Goal: Task Accomplishment & Management: Complete application form

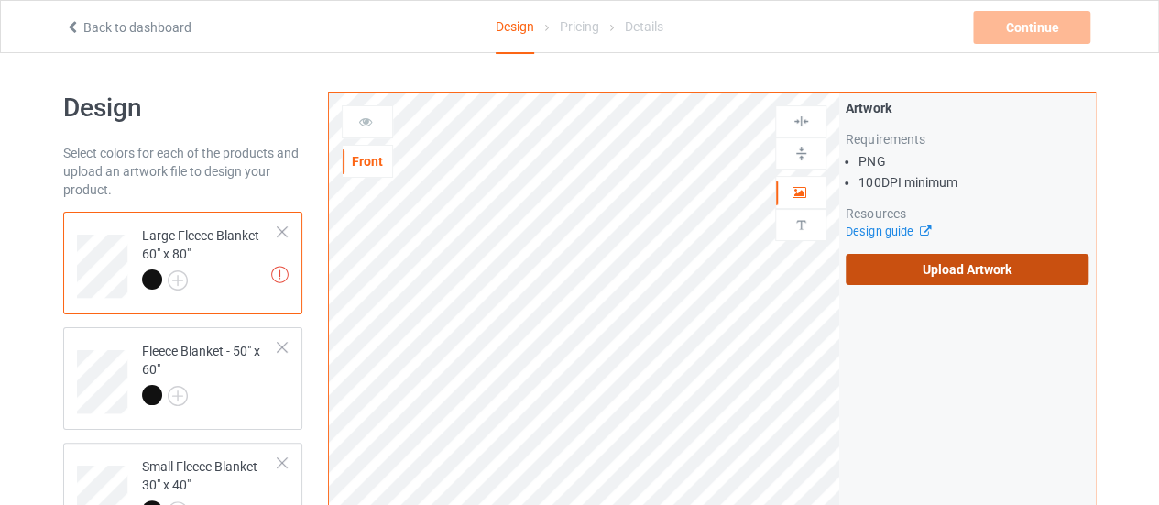
click at [865, 265] on label "Upload Artwork" at bounding box center [967, 269] width 243 height 31
click at [0, 0] on input "Upload Artwork" at bounding box center [0, 0] width 0 height 0
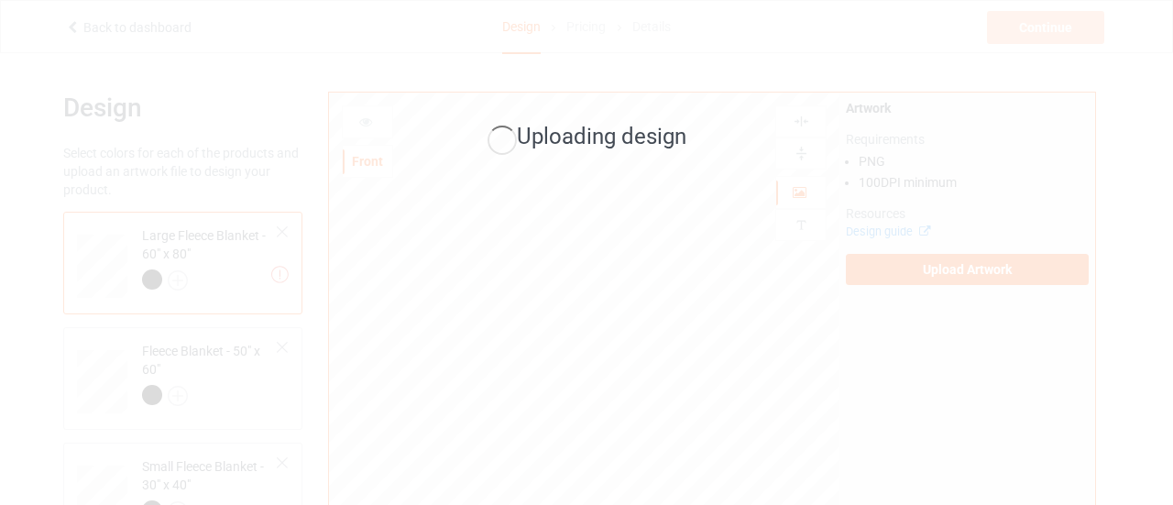
click at [1115, 190] on div "Uploading design" at bounding box center [586, 252] width 1173 height 505
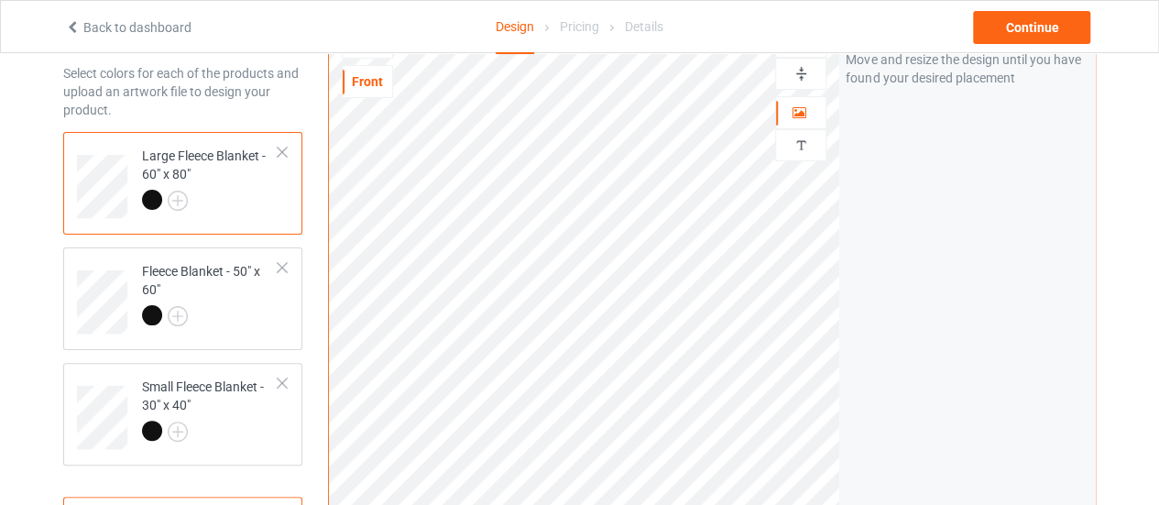
scroll to position [151, 0]
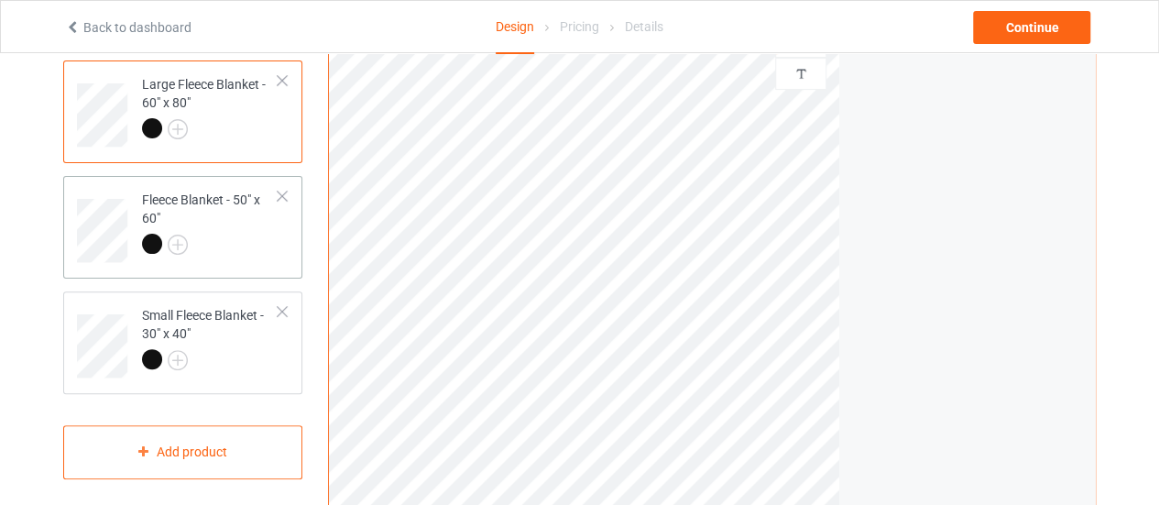
click at [265, 252] on div at bounding box center [210, 247] width 137 height 26
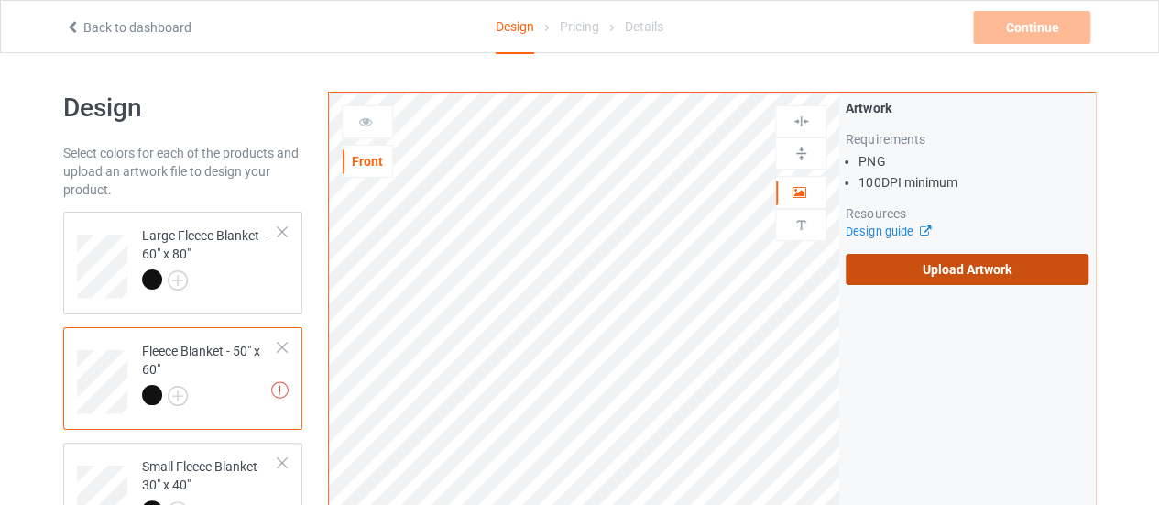
click at [884, 269] on label "Upload Artwork" at bounding box center [967, 269] width 243 height 31
click at [0, 0] on input "Upload Artwork" at bounding box center [0, 0] width 0 height 0
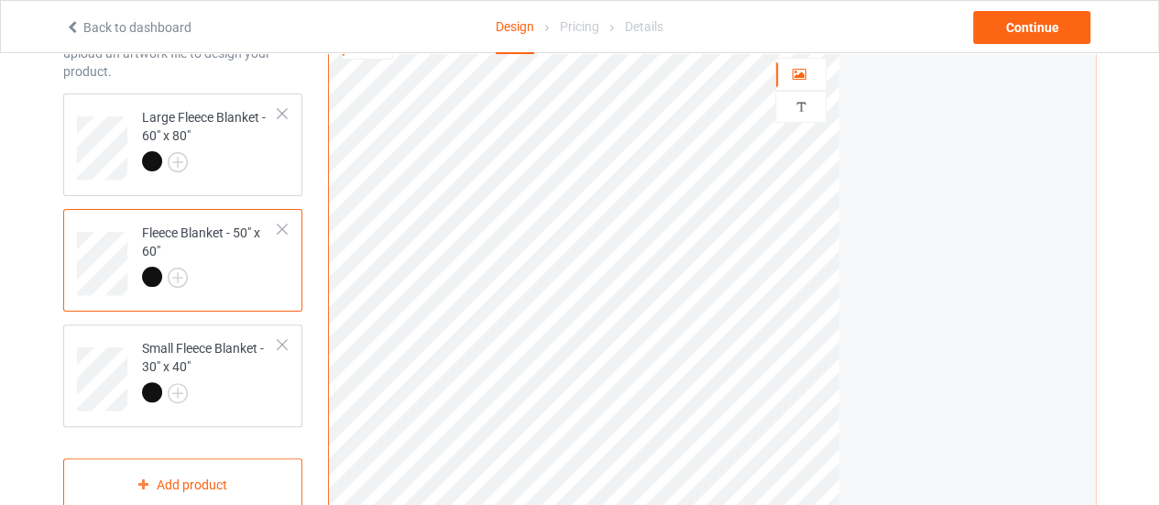
scroll to position [119, 0]
click at [782, 386] on html "Back to dashboard Design Pricing Details Continue Design Select colors for each…" at bounding box center [579, 133] width 1159 height 505
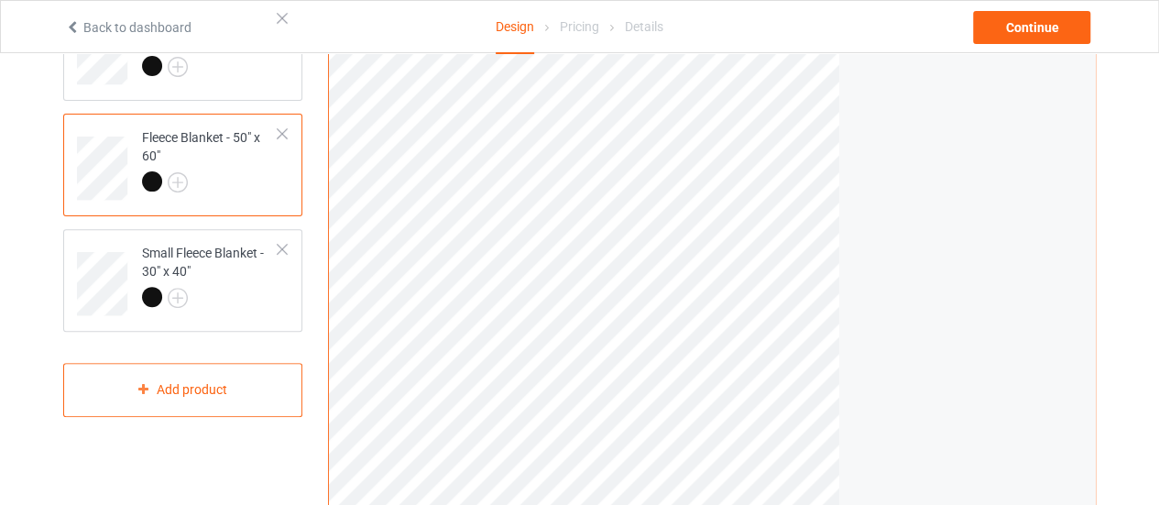
scroll to position [214, 0]
click at [247, 284] on div "Small Fleece Blanket - 30" x 40"" at bounding box center [210, 274] width 137 height 62
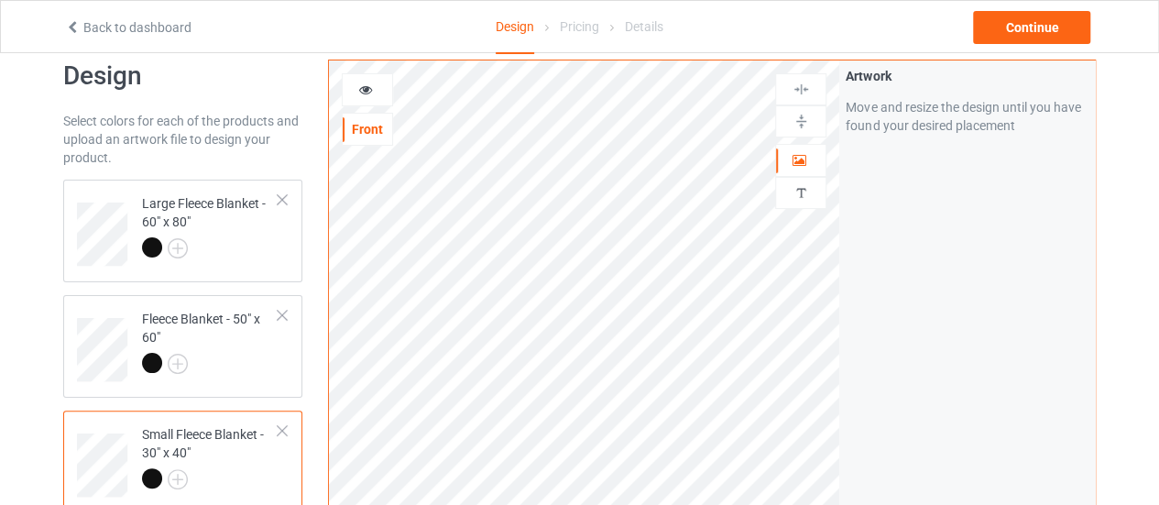
scroll to position [31, 0]
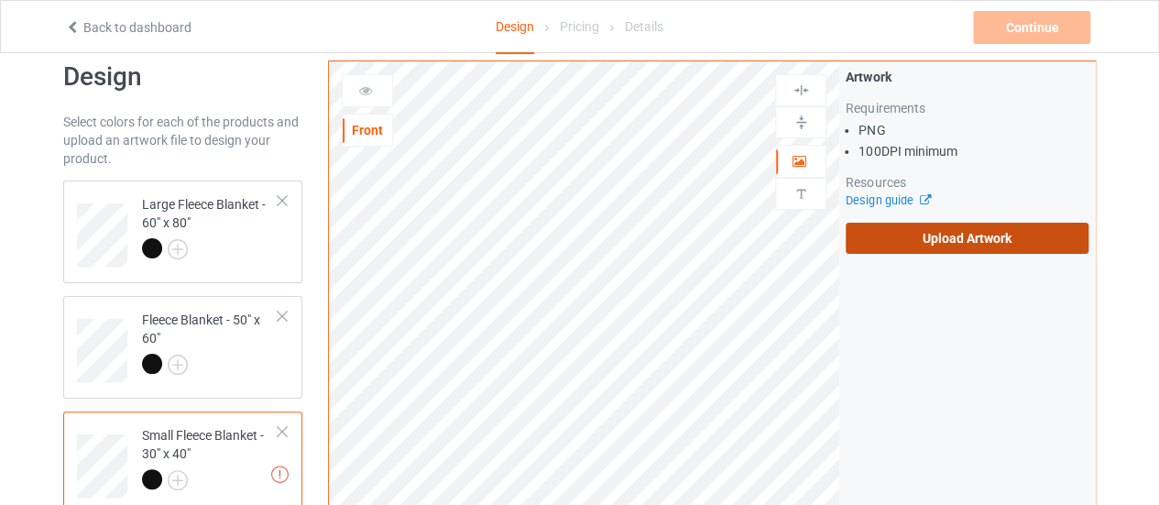
click at [885, 248] on label "Upload Artwork" at bounding box center [967, 238] width 243 height 31
click at [0, 0] on input "Upload Artwork" at bounding box center [0, 0] width 0 height 0
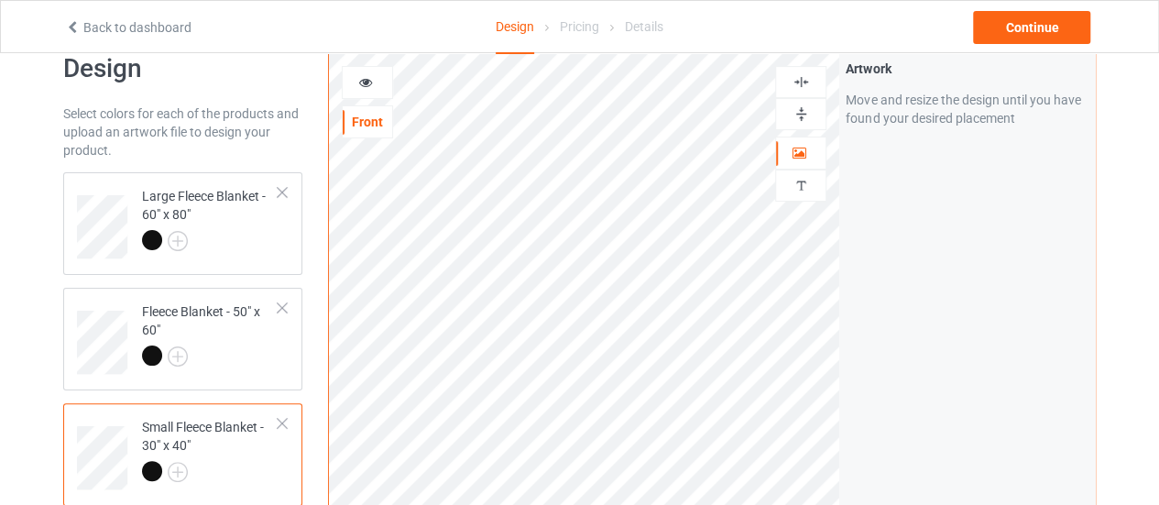
scroll to position [38, 0]
click at [998, 34] on div "Continue" at bounding box center [1031, 27] width 117 height 33
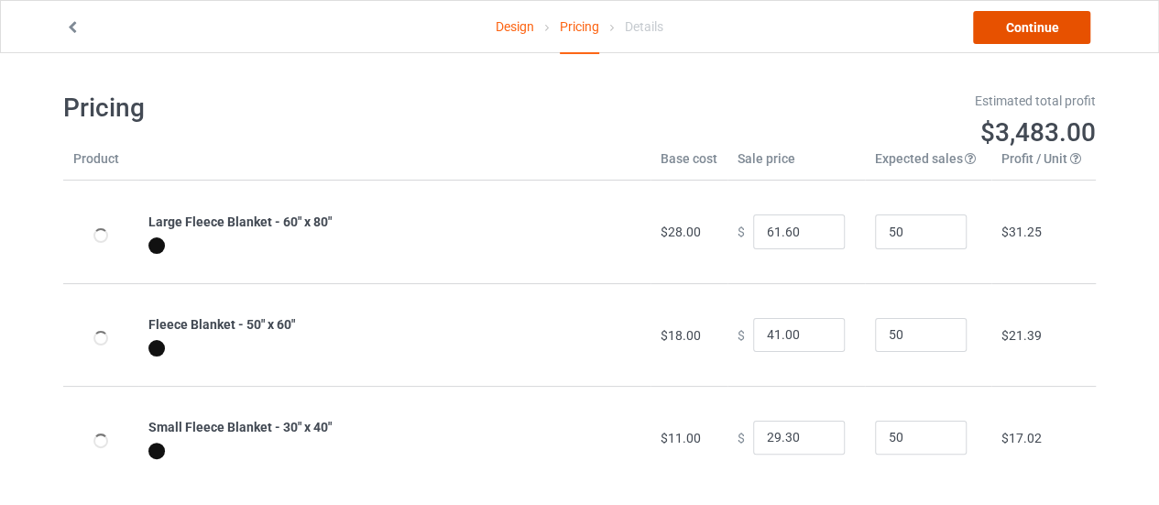
click at [998, 34] on link "Continue" at bounding box center [1031, 27] width 117 height 33
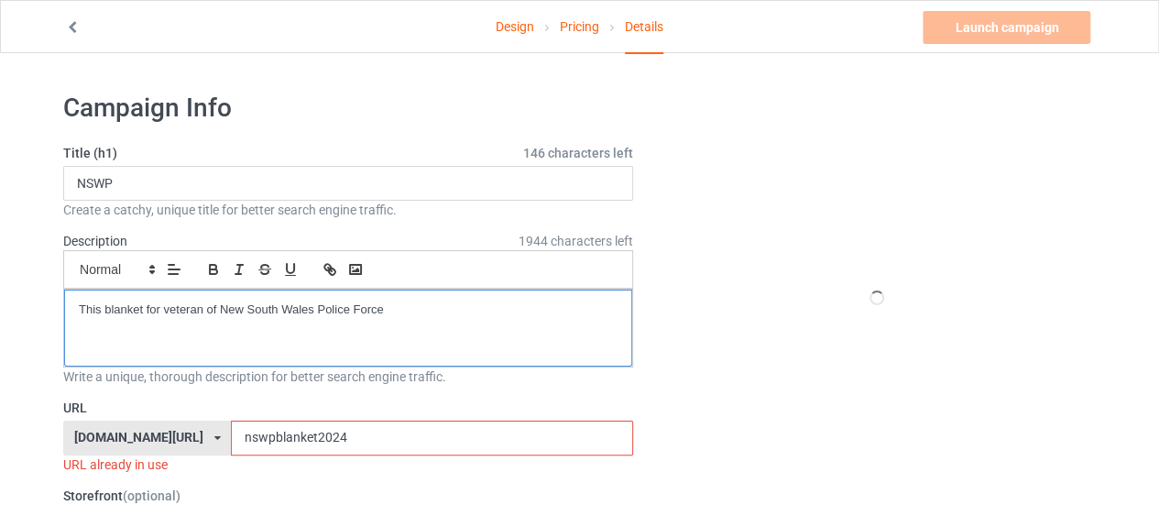
click at [396, 302] on p "This blanket for veteran of New South Wales Police Force" at bounding box center [348, 310] width 539 height 17
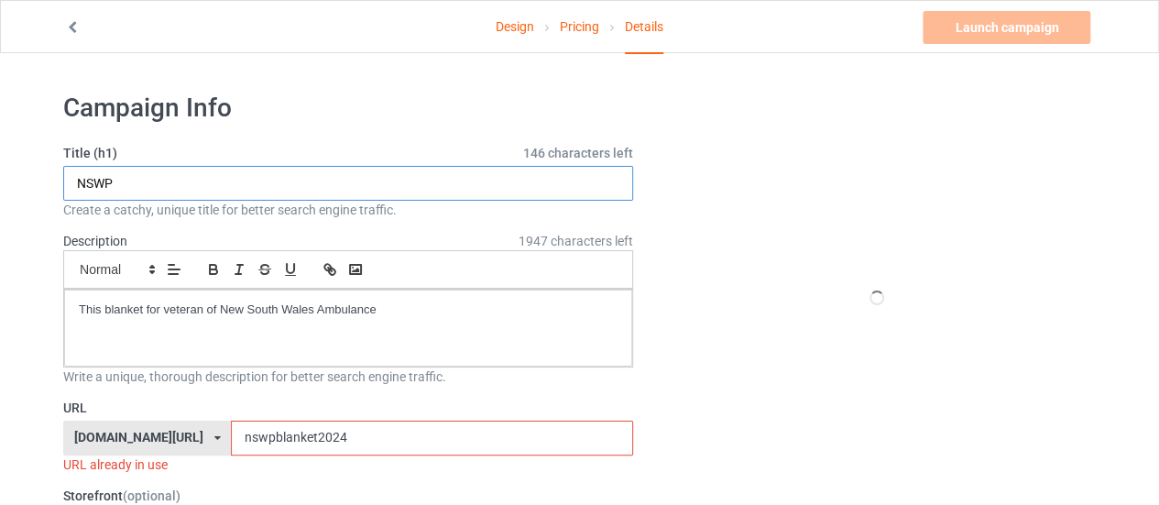
click at [147, 174] on input "NSWP" at bounding box center [348, 183] width 570 height 35
type input "NSW Amb"
click at [299, 441] on input "nswpblanket2024" at bounding box center [431, 438] width 401 height 35
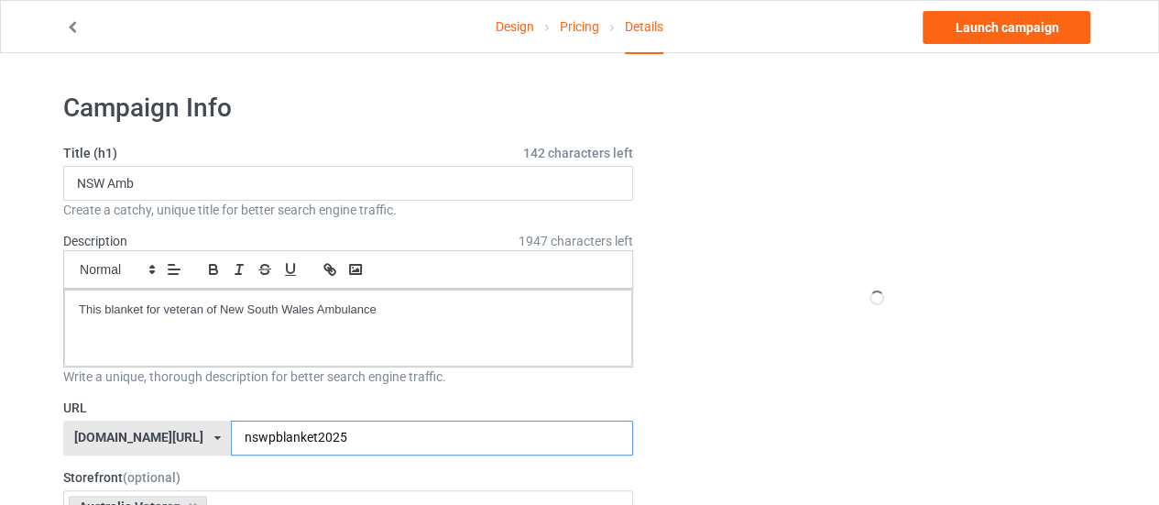
click at [231, 440] on input "nswpblanket2025" at bounding box center [431, 438] width 401 height 35
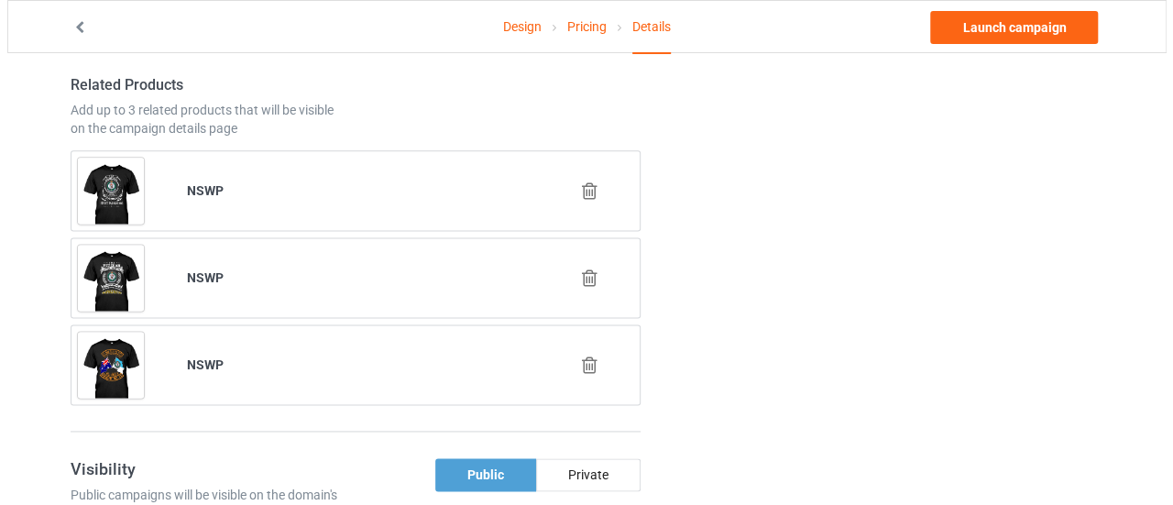
scroll to position [1099, 0]
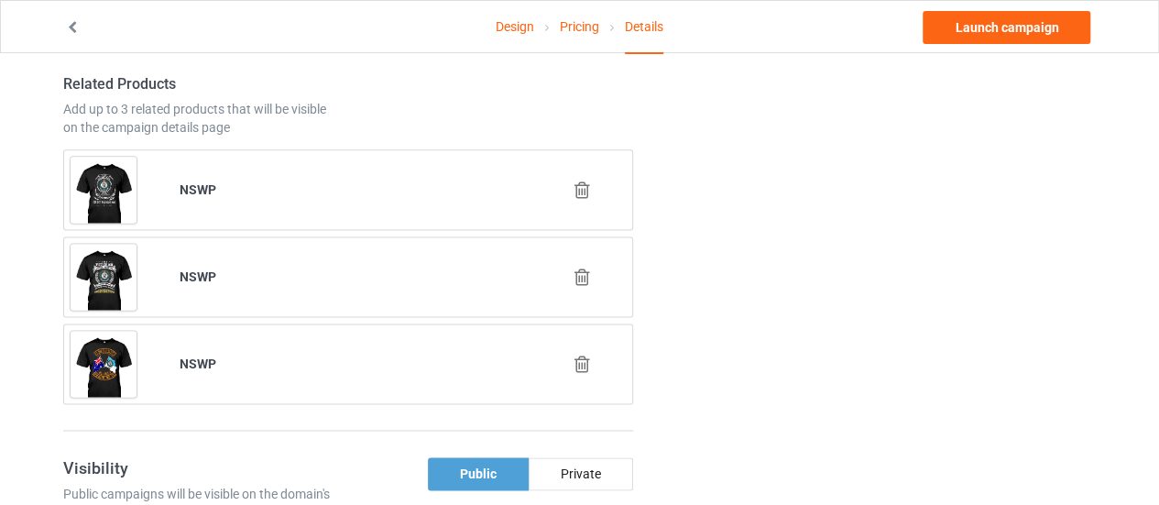
type input "nswambblanket2025"
click at [576, 359] on icon at bounding box center [582, 364] width 23 height 19
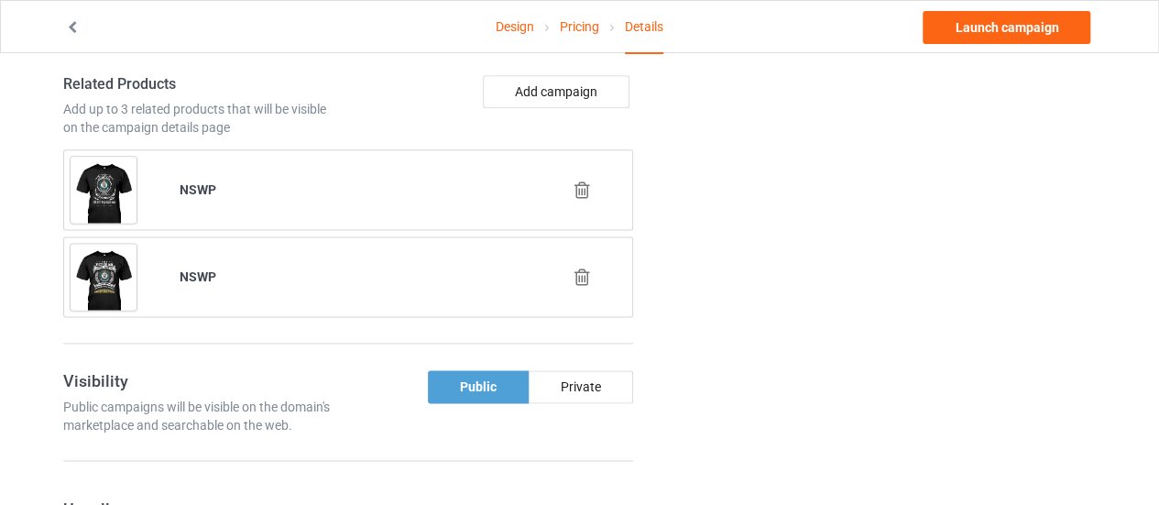
click at [579, 269] on icon at bounding box center [582, 277] width 23 height 19
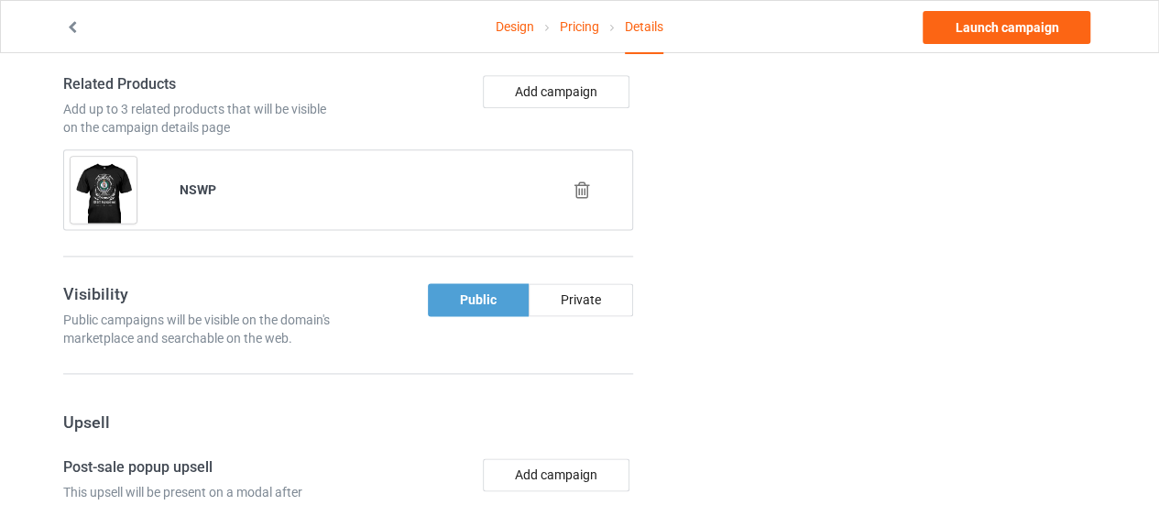
click at [579, 181] on icon at bounding box center [582, 190] width 23 height 19
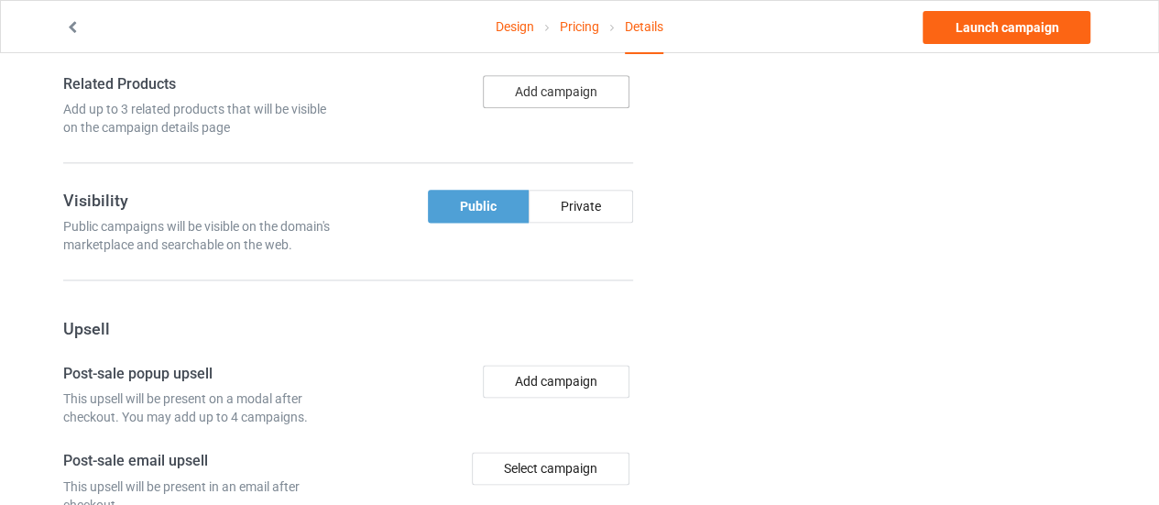
click at [543, 78] on button "Add campaign" at bounding box center [556, 91] width 147 height 33
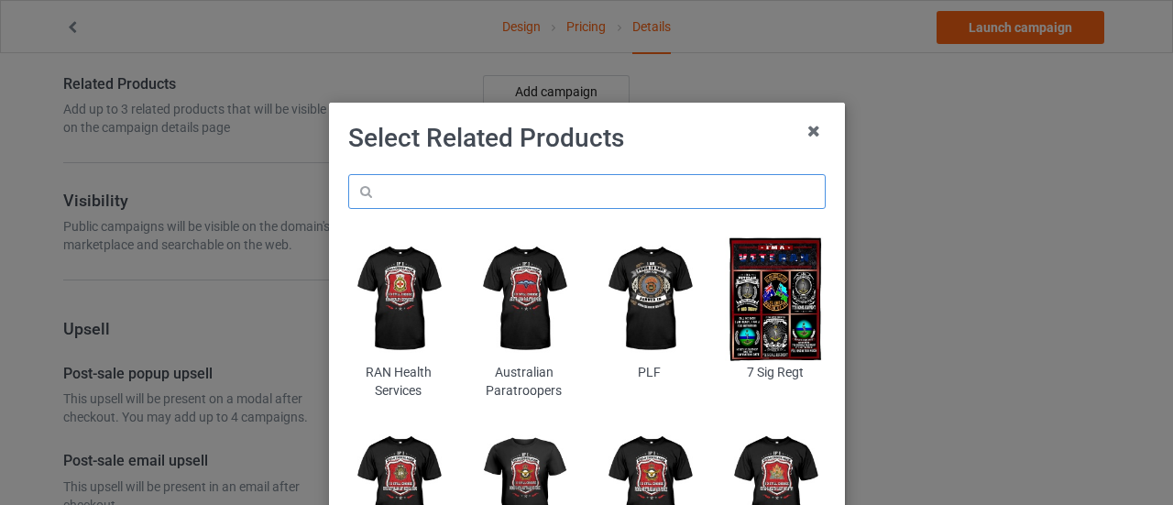
click at [444, 197] on input "text" at bounding box center [587, 191] width 478 height 35
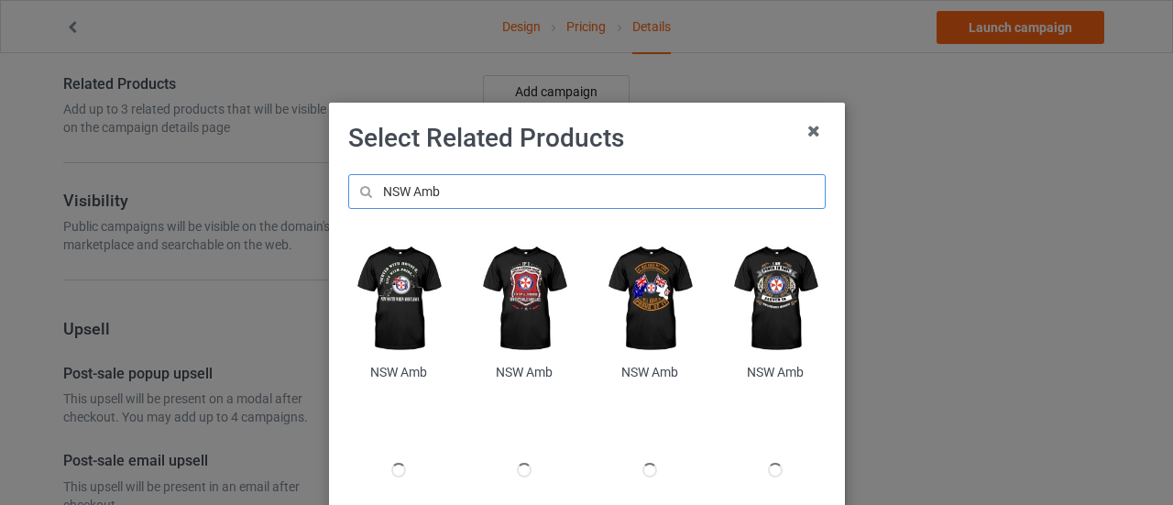
type input "NSW Amb"
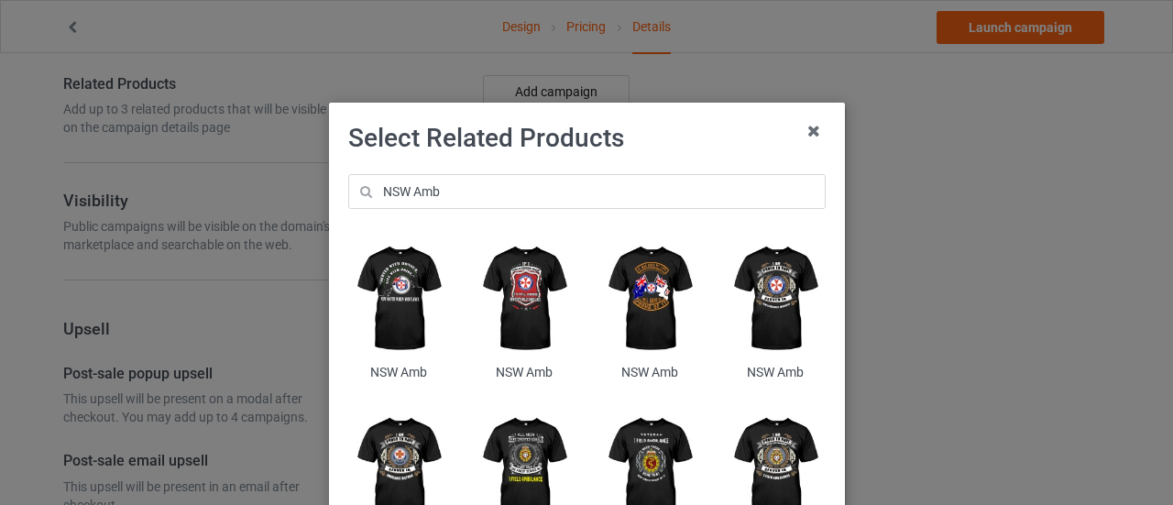
click at [637, 315] on img at bounding box center [649, 298] width 100 height 125
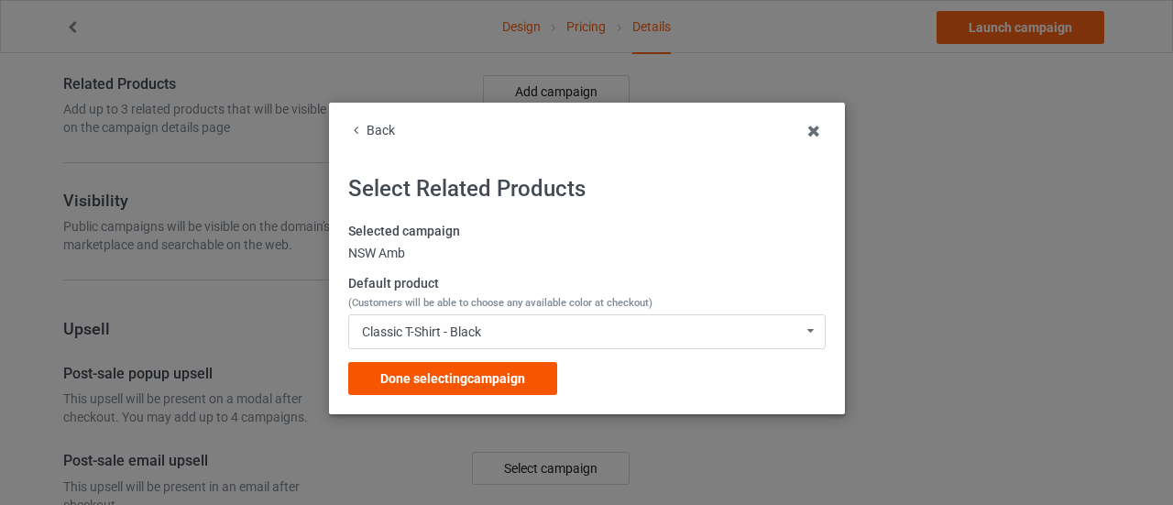
click at [434, 365] on div "Done selecting campaign" at bounding box center [452, 378] width 209 height 33
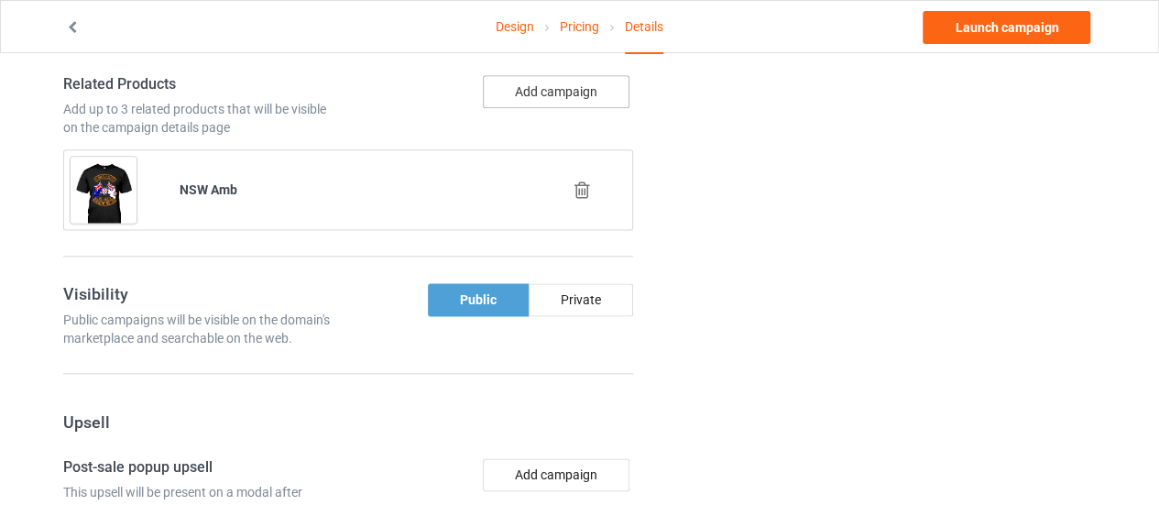
click at [522, 90] on button "Add campaign" at bounding box center [556, 91] width 147 height 33
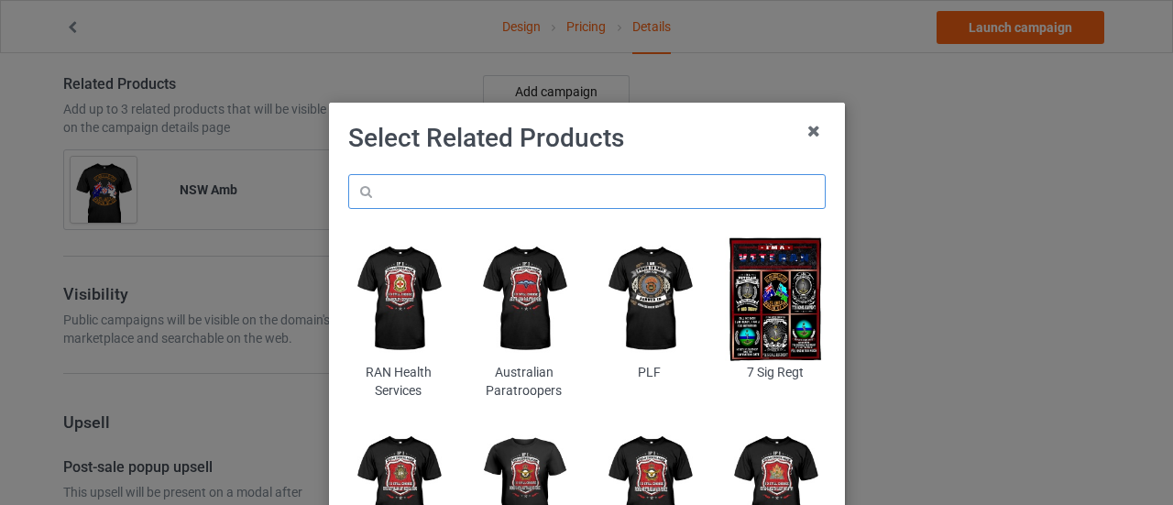
click at [445, 183] on input "text" at bounding box center [587, 191] width 478 height 35
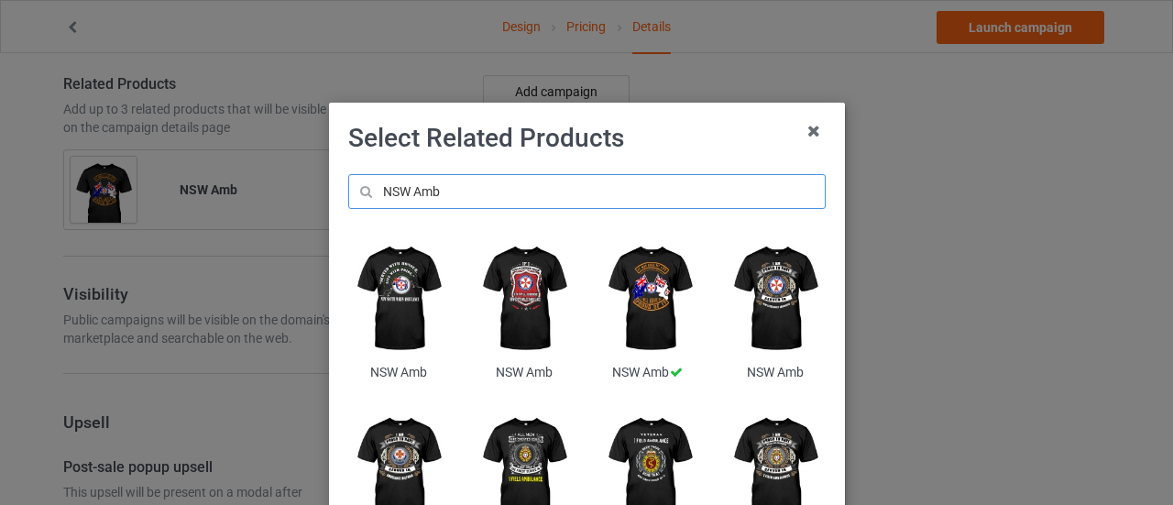
type input "NSW Amb"
click at [526, 318] on img at bounding box center [524, 298] width 100 height 125
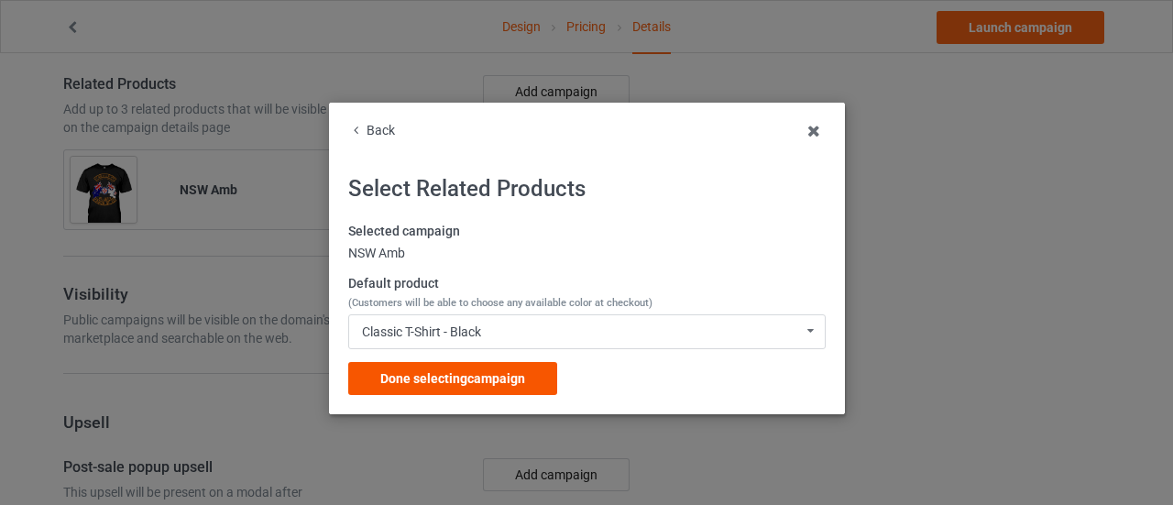
click at [460, 371] on span "Done selecting campaign" at bounding box center [452, 378] width 145 height 15
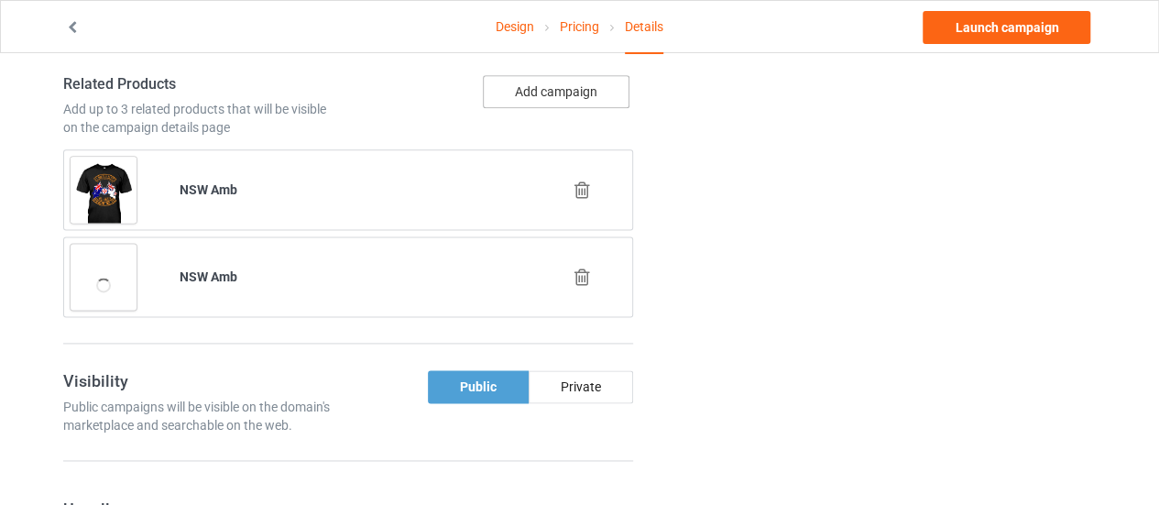
click at [533, 99] on button "Add campaign" at bounding box center [556, 91] width 147 height 33
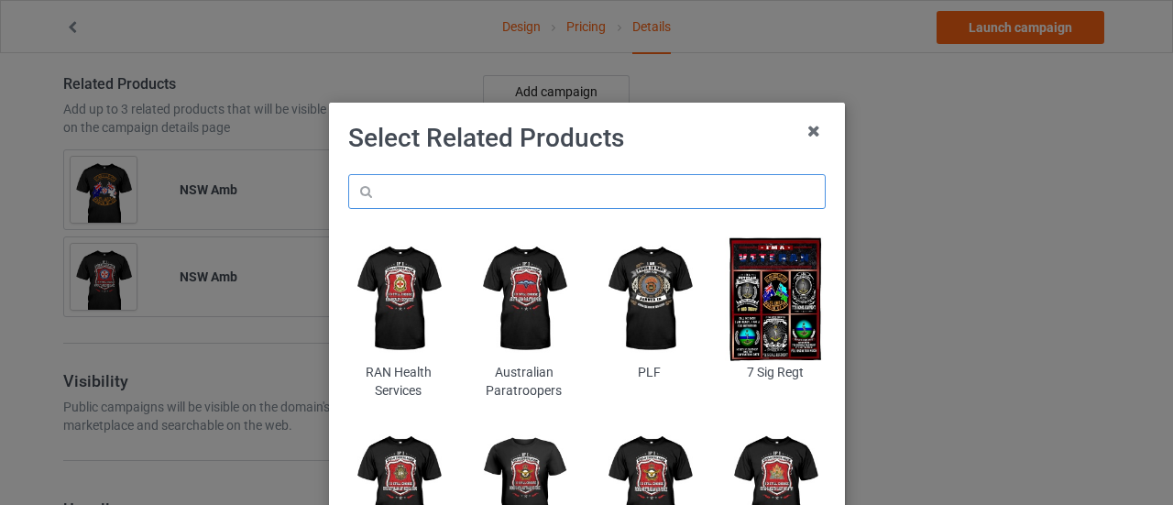
click at [471, 191] on input "text" at bounding box center [587, 191] width 478 height 35
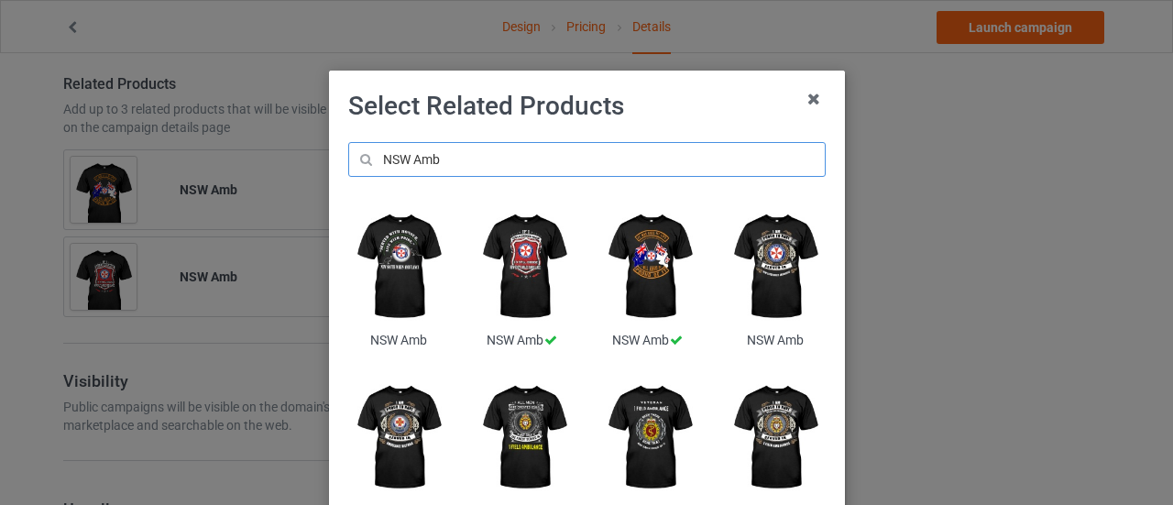
scroll to position [33, 0]
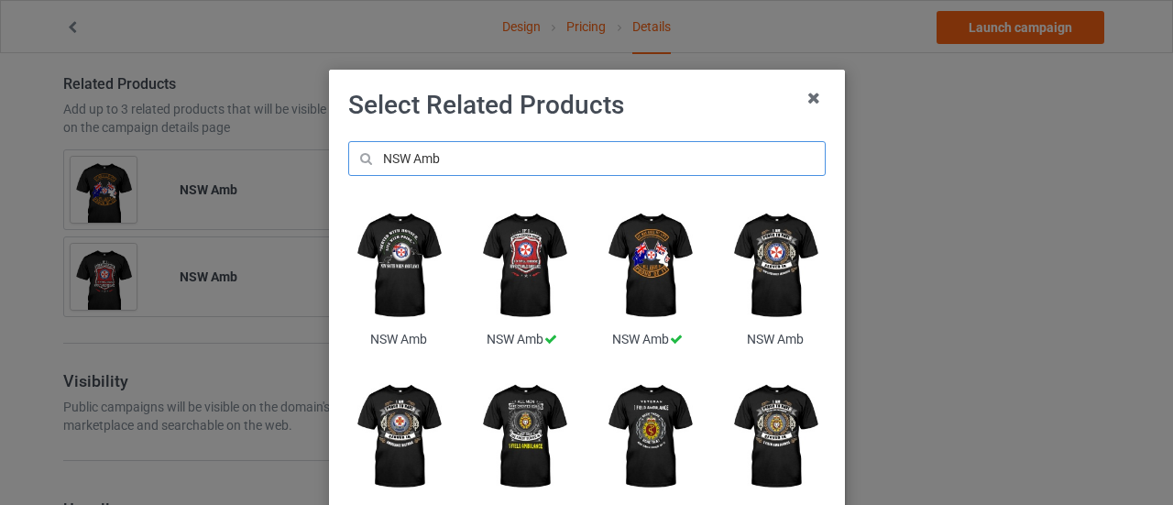
type input "NSW Amb"
click at [777, 270] on img at bounding box center [775, 265] width 100 height 125
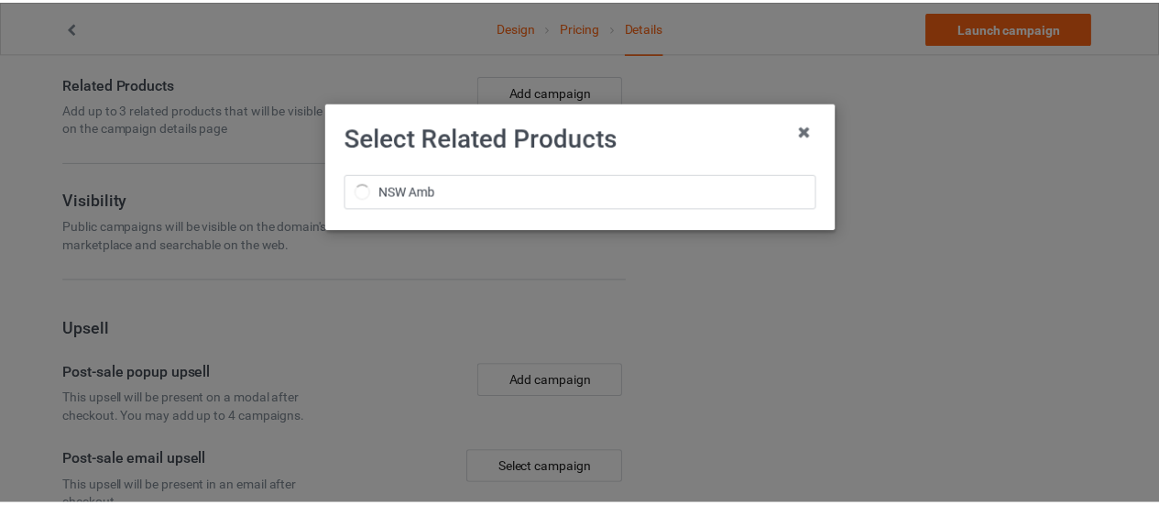
scroll to position [0, 0]
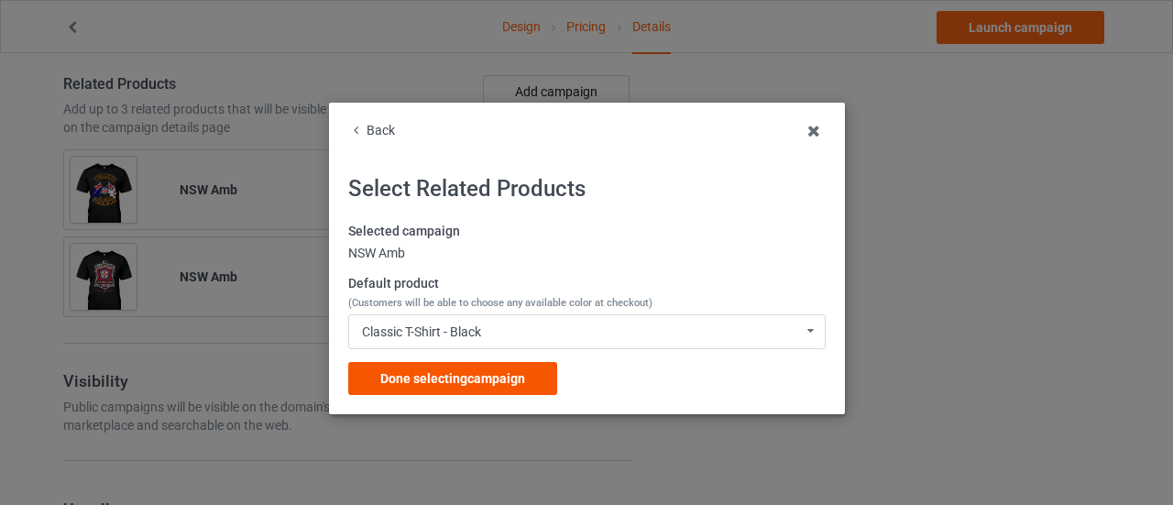
click at [499, 373] on span "Done selecting campaign" at bounding box center [452, 378] width 145 height 15
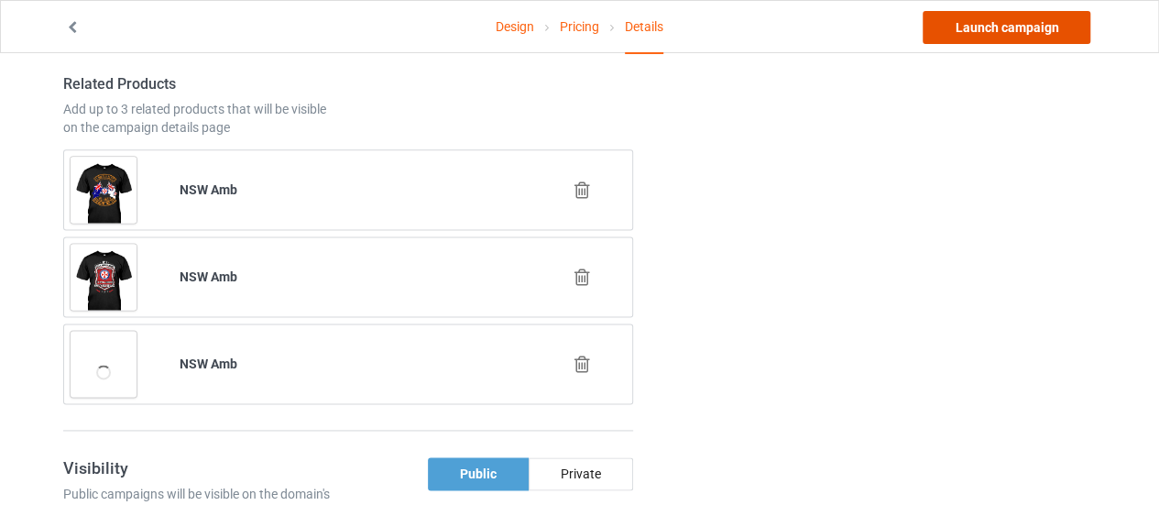
click at [984, 36] on link "Launch campaign" at bounding box center [1007, 27] width 168 height 33
